Goal: Find contact information: Find contact information

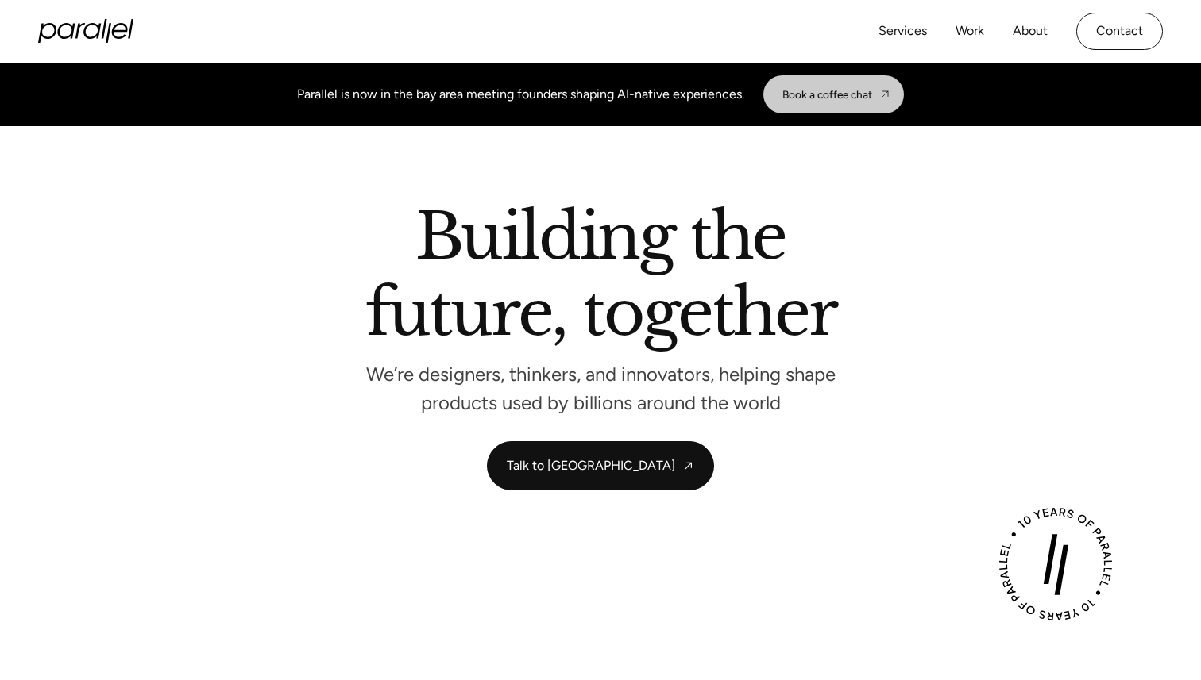
click at [827, 99] on div "Book a coffee chat" at bounding box center [827, 94] width 90 height 13
click at [1031, 29] on link "About" at bounding box center [1029, 31] width 35 height 23
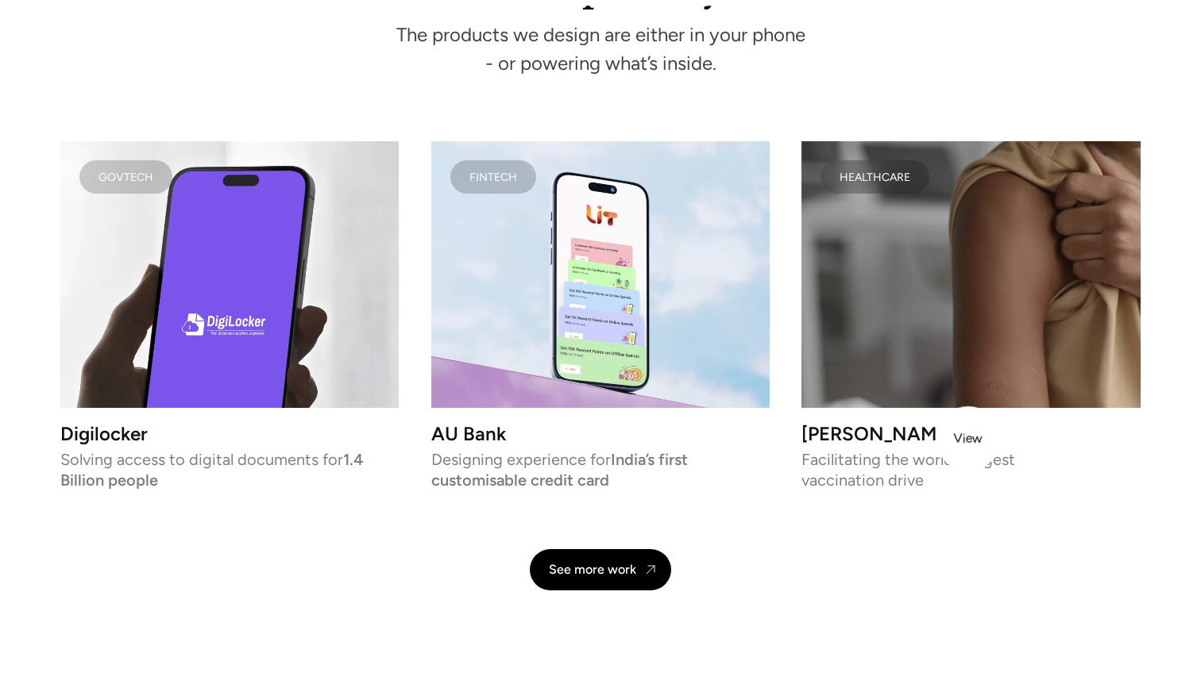
scroll to position [3271, 0]
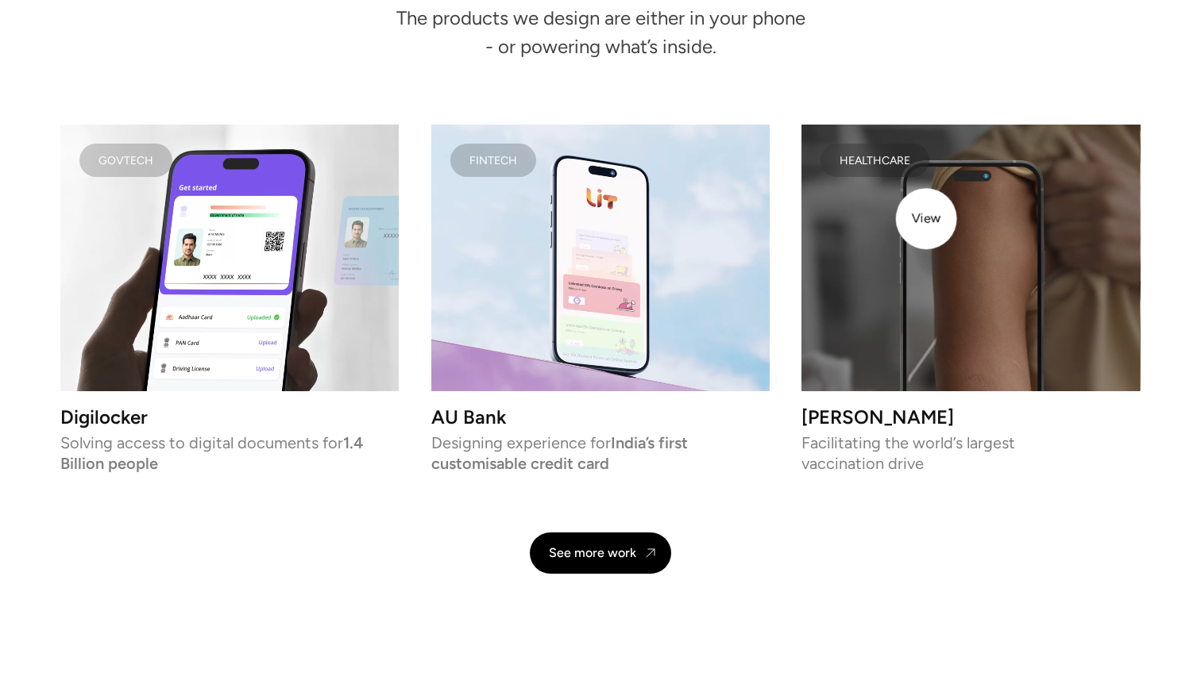
click at [926, 219] on video at bounding box center [970, 258] width 338 height 267
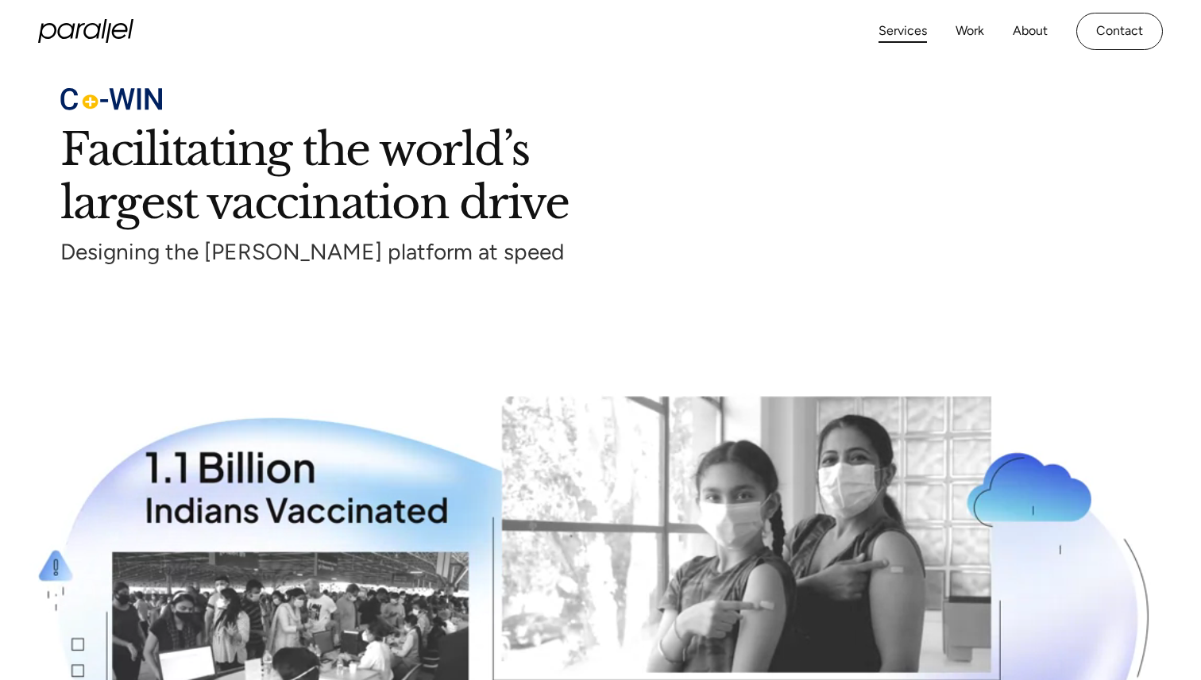
click at [905, 32] on link "Services" at bounding box center [902, 31] width 48 height 23
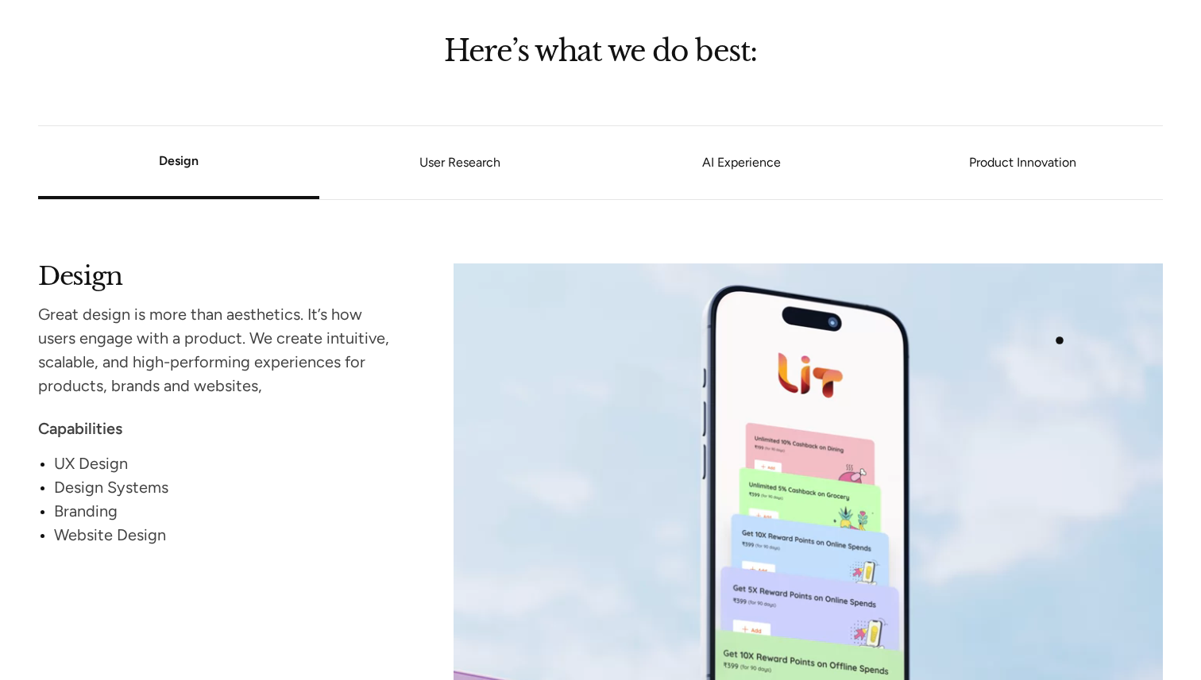
scroll to position [1344, 0]
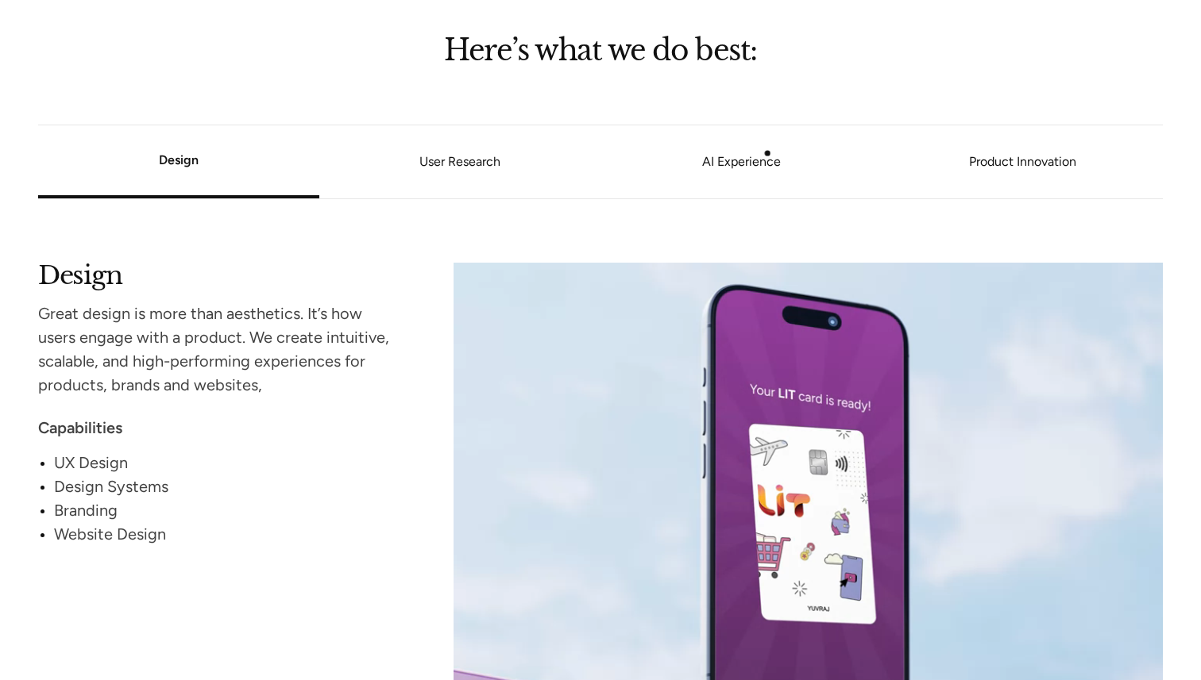
click at [764, 157] on link "AI Experience" at bounding box center [740, 162] width 281 height 10
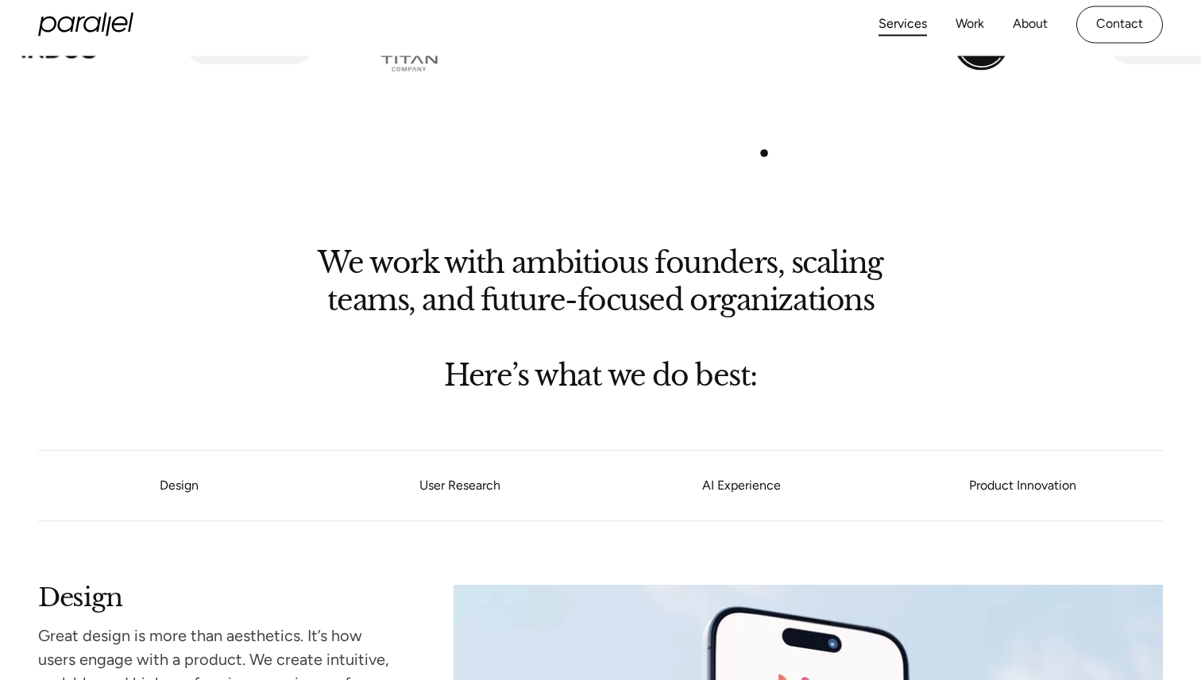
scroll to position [0, 0]
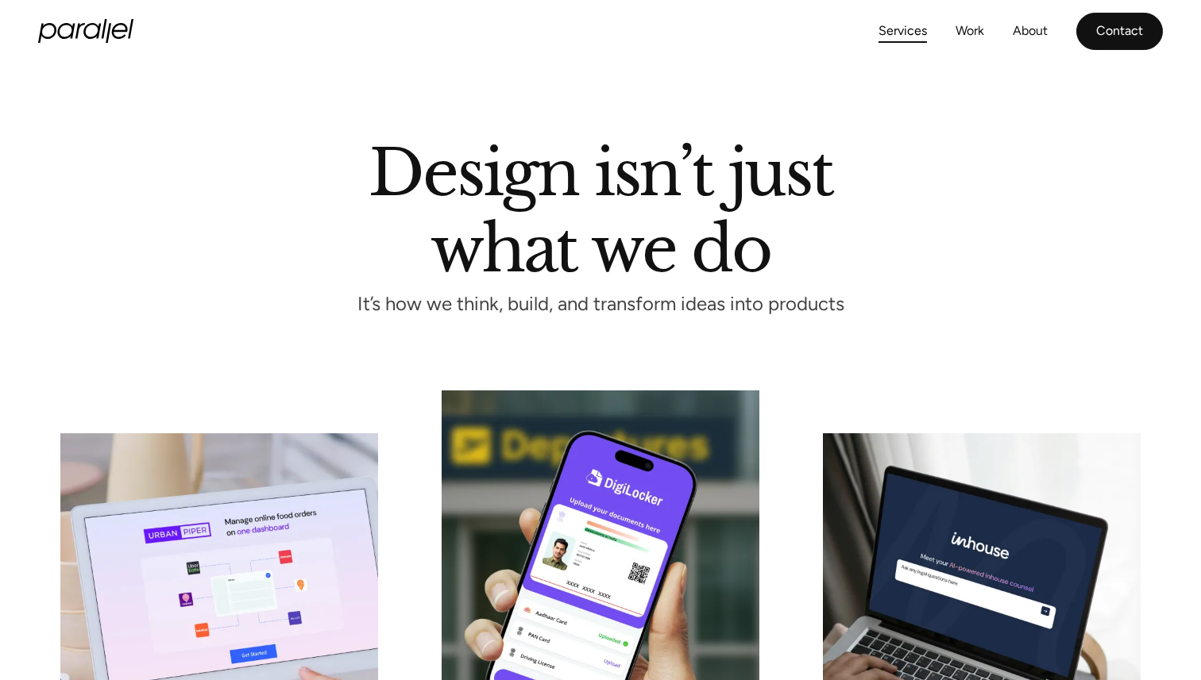
click at [1127, 36] on link "Contact" at bounding box center [1119, 31] width 87 height 37
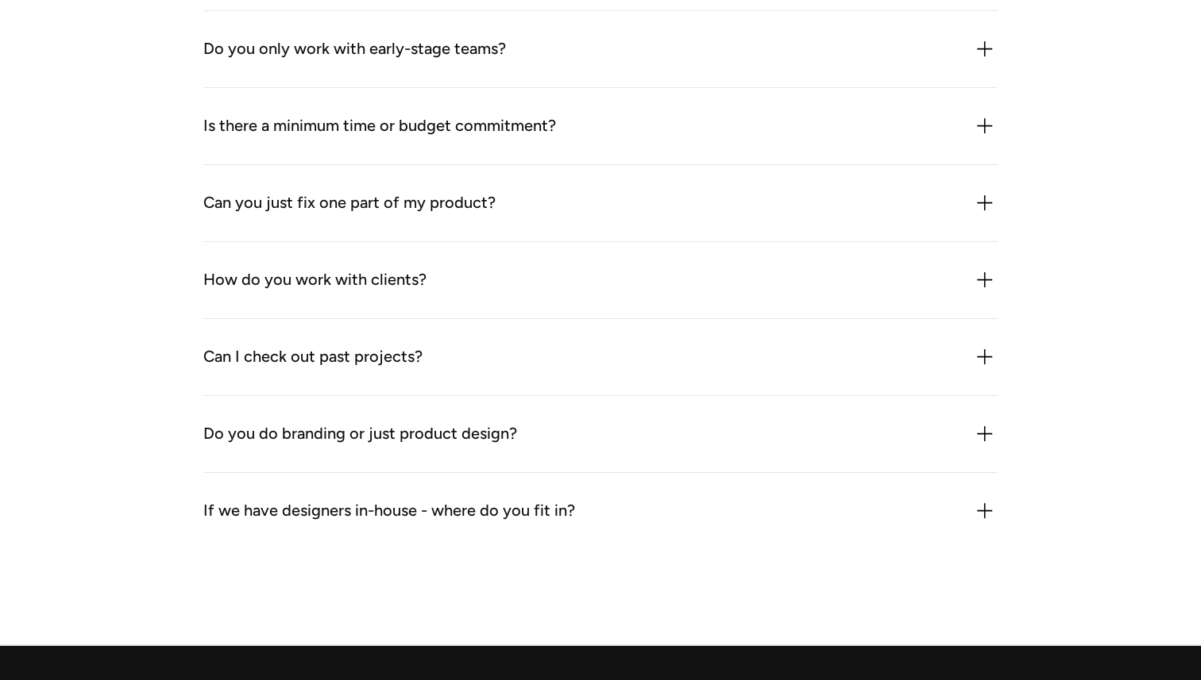
scroll to position [1628, 0]
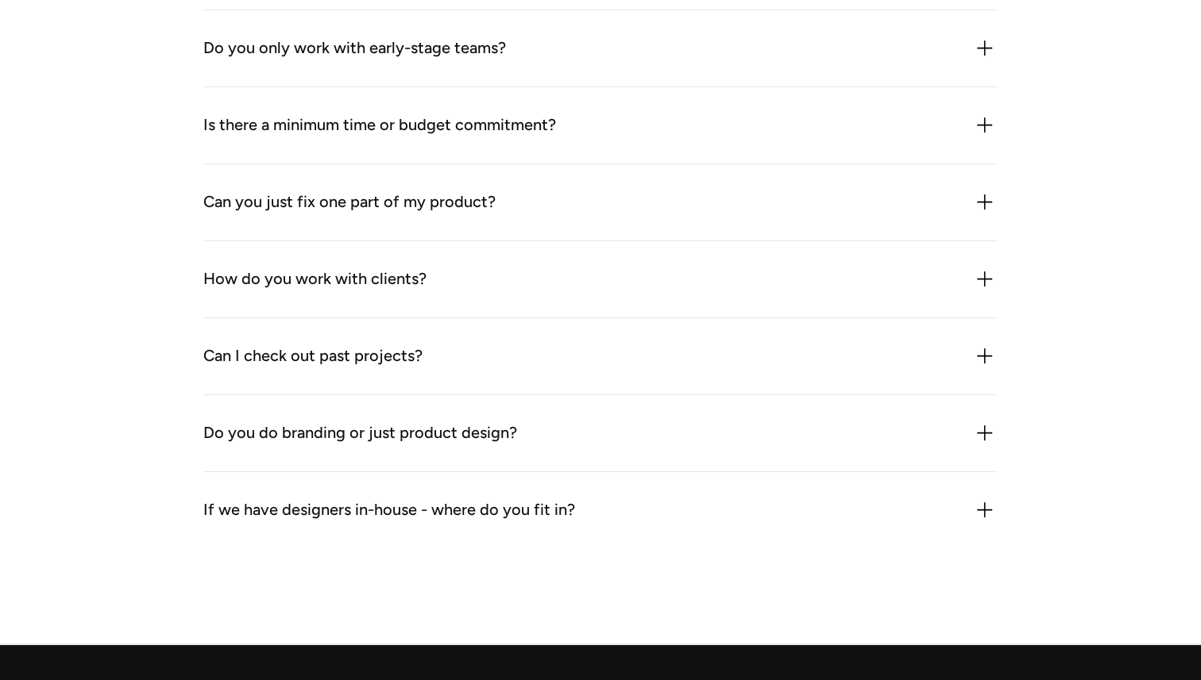
click at [683, 123] on div "Is there a minimum time or budget commitment?" at bounding box center [600, 125] width 794 height 25
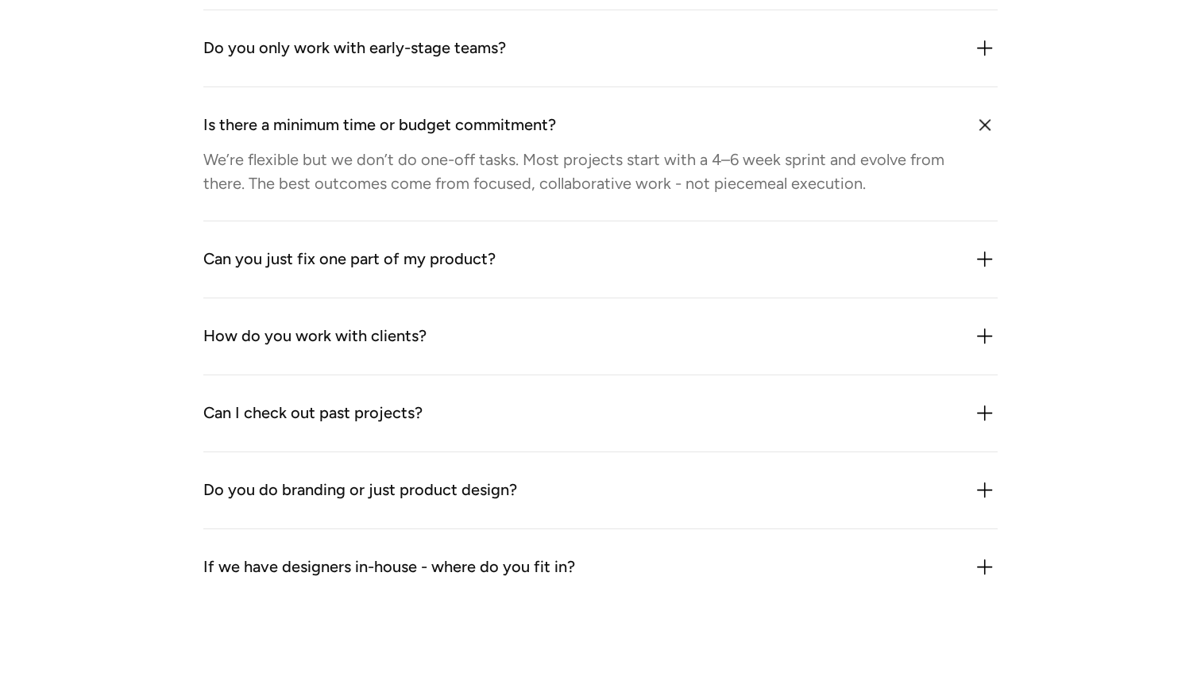
click at [683, 123] on div "Is there a minimum time or budget commitment?" at bounding box center [600, 125] width 794 height 25
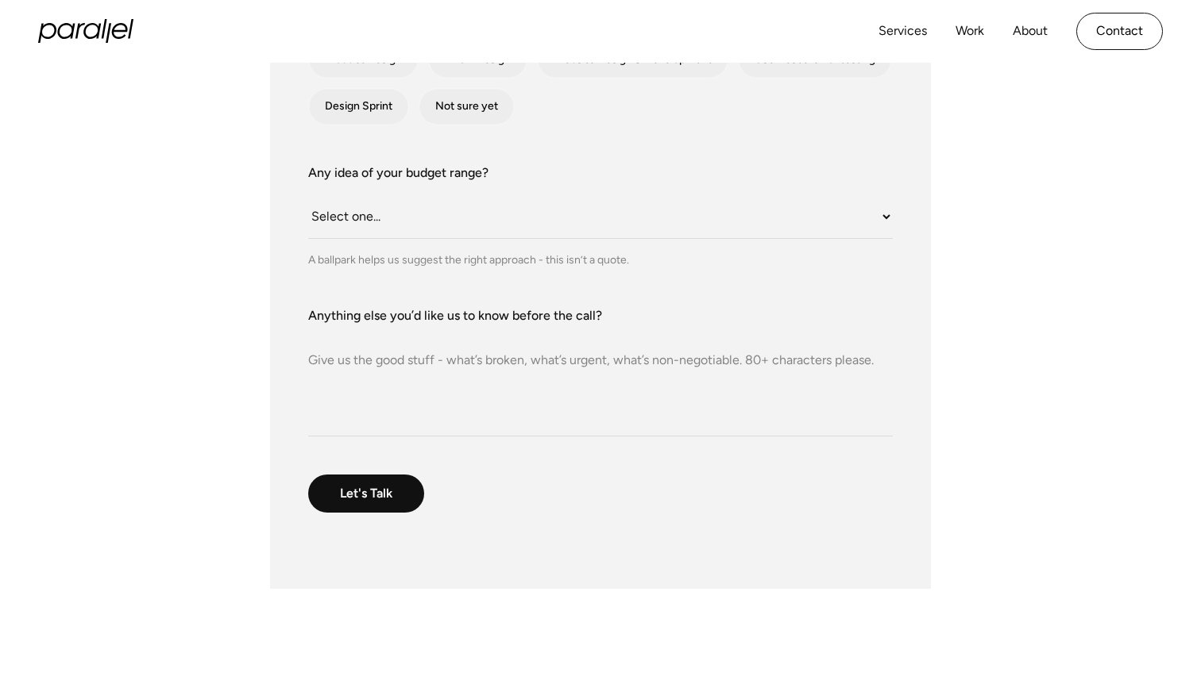
scroll to position [605, 0]
